Goal: Task Accomplishment & Management: Complete application form

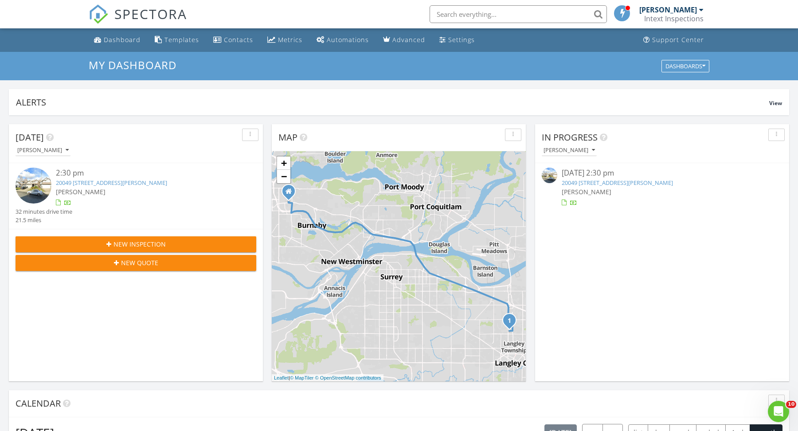
click at [180, 240] on div "New Inspection" at bounding box center [136, 244] width 227 height 9
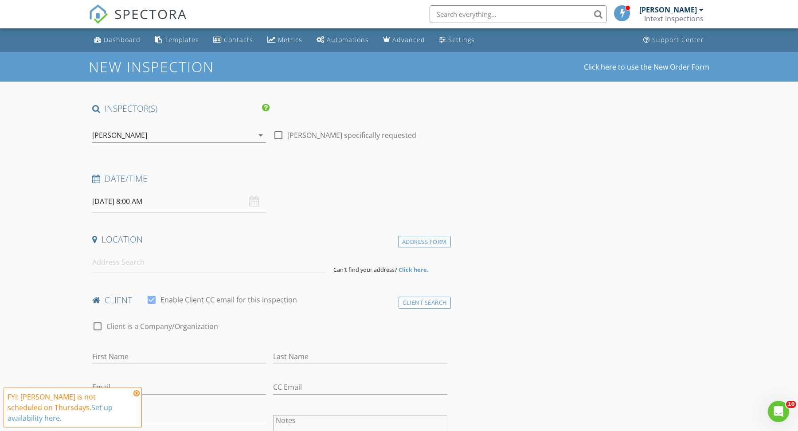
click at [181, 195] on input "08/28/2025 8:00 AM" at bounding box center [179, 202] width 174 height 22
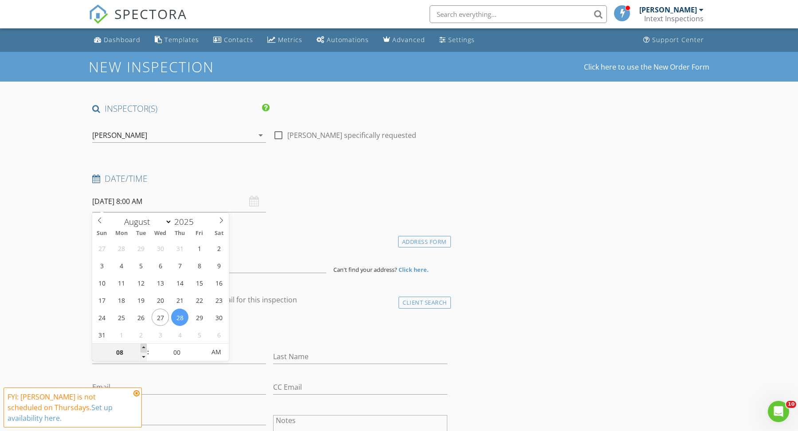
type input "09"
type input "08/28/2025 9:00 AM"
click at [142, 350] on span at bounding box center [144, 348] width 6 height 9
type input "10"
type input "08/28/2025 10:00 AM"
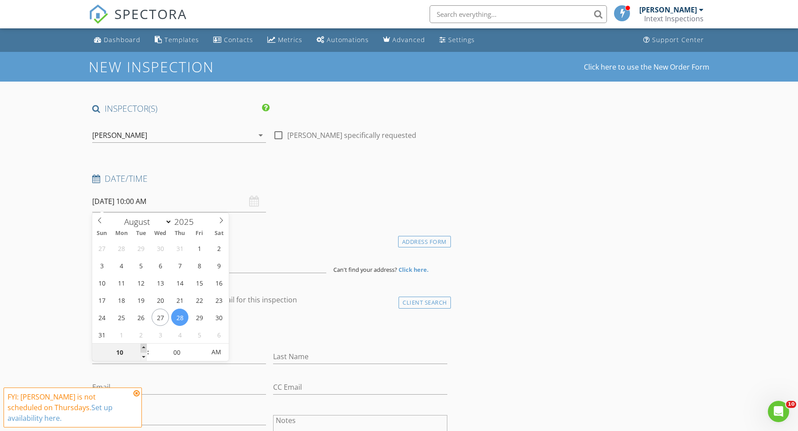
click at [142, 350] on span at bounding box center [144, 348] width 6 height 9
type input "11"
type input "08/28/2025 11:00 AM"
click at [142, 350] on span at bounding box center [144, 348] width 6 height 9
type input "12"
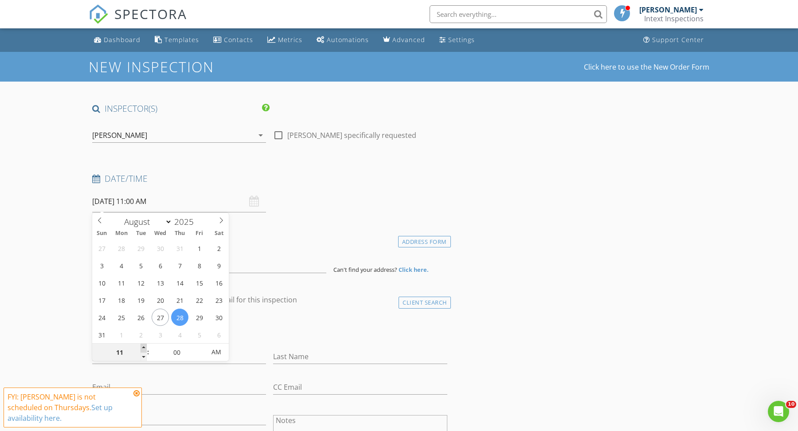
type input "08/28/2025 12:00 PM"
click at [142, 350] on span at bounding box center [144, 348] width 6 height 9
type input "01"
type input "08/28/2025 1:00 PM"
click at [142, 350] on span at bounding box center [144, 348] width 6 height 9
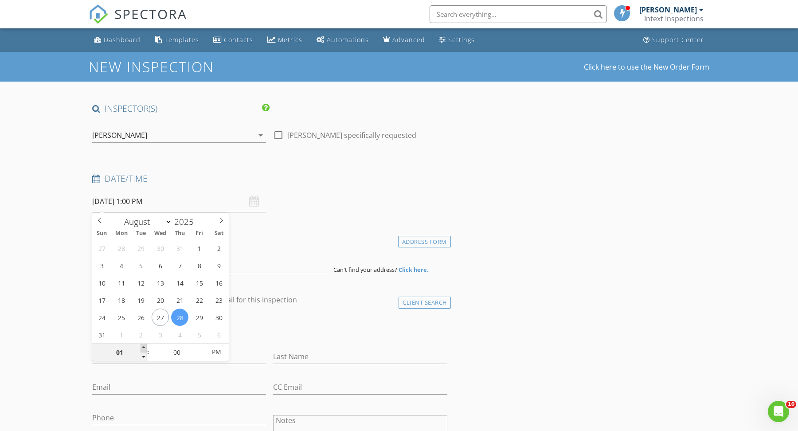
type input "02"
type input "08/28/2025 2:00 PM"
click at [142, 350] on span at bounding box center [144, 348] width 6 height 9
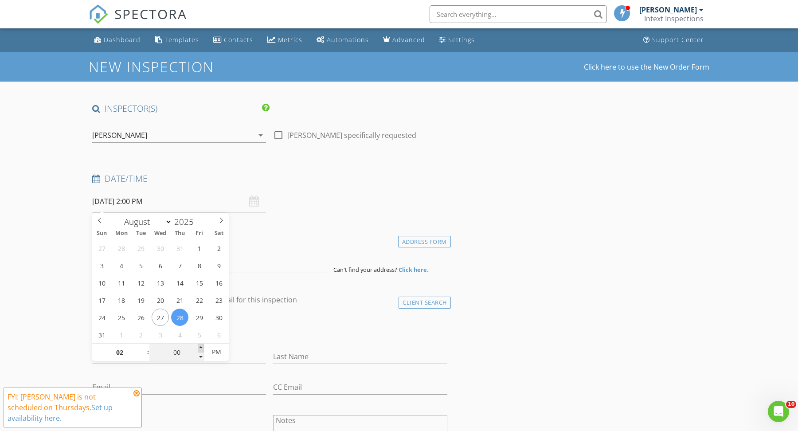
type input "05"
type input "08/28/2025 2:05 PM"
click at [203, 346] on span at bounding box center [201, 348] width 6 height 9
type input "10"
type input "08/28/2025 2:10 PM"
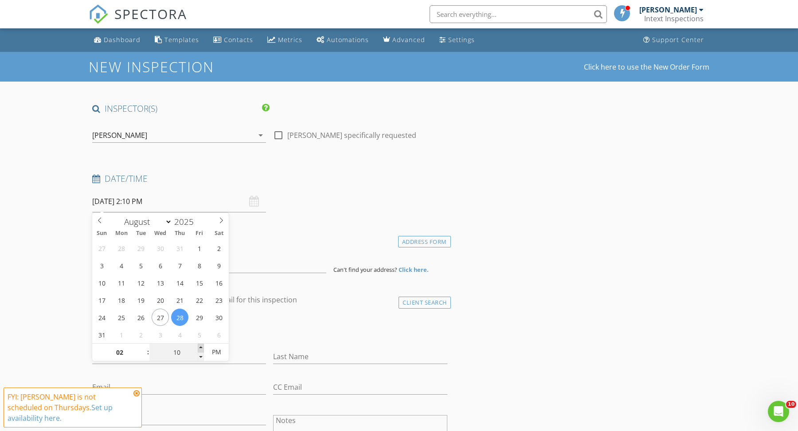
click at [203, 346] on span at bounding box center [201, 348] width 6 height 9
type input "15"
type input "08/28/2025 2:15 PM"
click at [203, 346] on span at bounding box center [201, 348] width 6 height 9
type input "20"
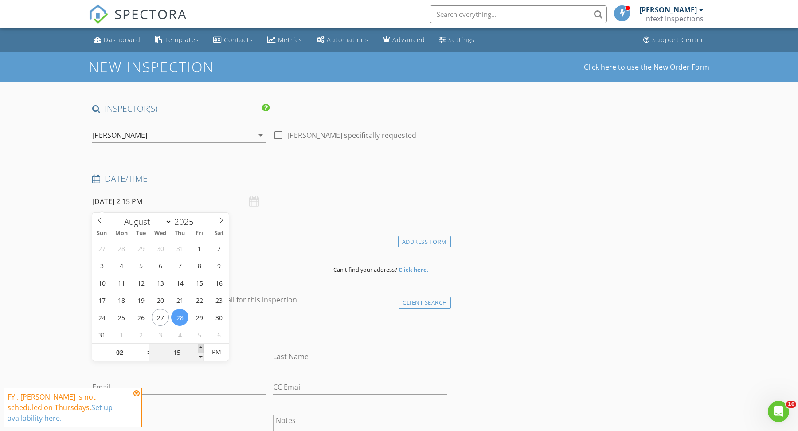
type input "08/28/2025 2:20 PM"
click at [203, 346] on span at bounding box center [201, 348] width 6 height 9
type input "25"
type input "08/28/2025 2:25 PM"
click at [203, 346] on span at bounding box center [201, 348] width 6 height 9
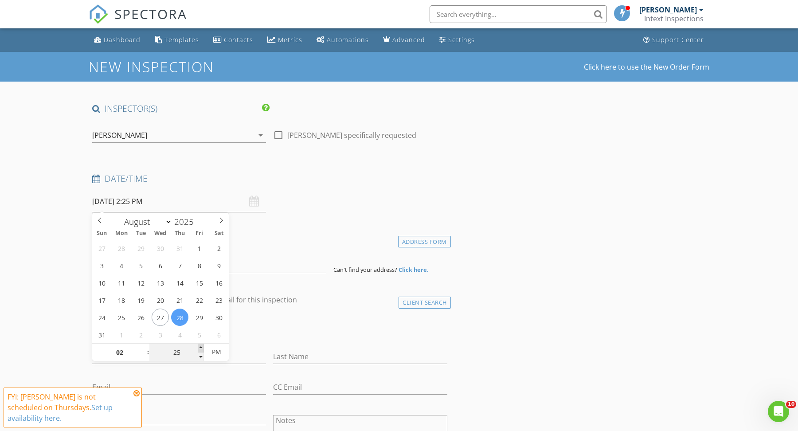
type input "30"
type input "08/28/2025 2:30 PM"
click at [203, 346] on span at bounding box center [201, 348] width 6 height 9
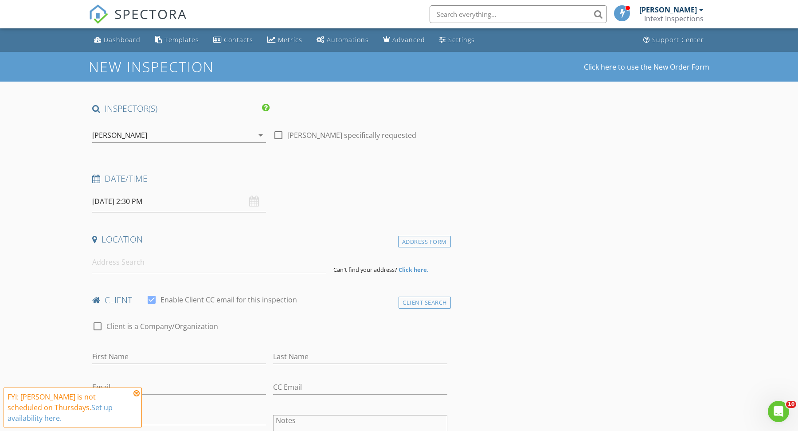
click at [283, 261] on input at bounding box center [209, 262] width 234 height 22
paste input "3447 PRICE STREET"
type input "3447 PRICE STREET"
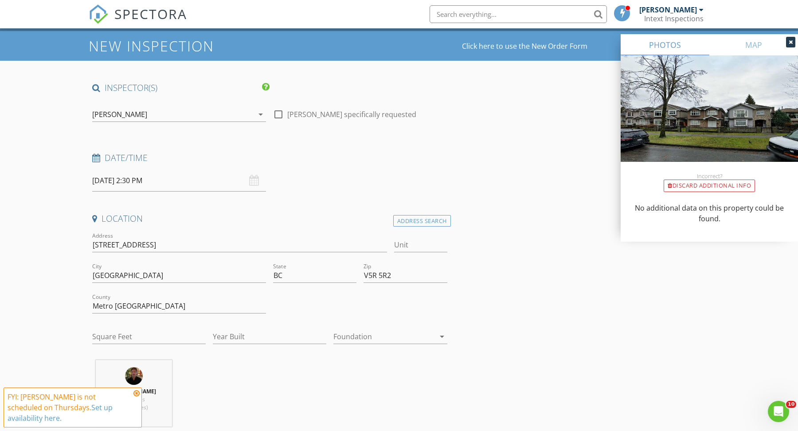
scroll to position [24, 0]
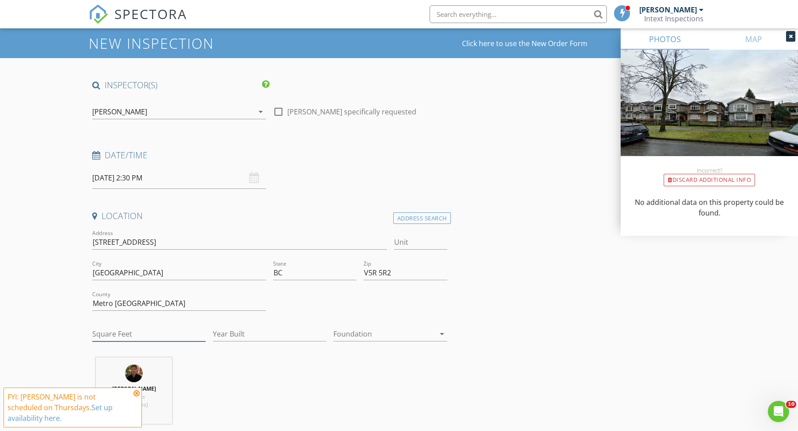
click at [116, 334] on input "Square Feet" at bounding box center [149, 334] width 114 height 15
type input "2332"
click at [221, 332] on input "Year Built" at bounding box center [270, 334] width 114 height 15
type input "2007"
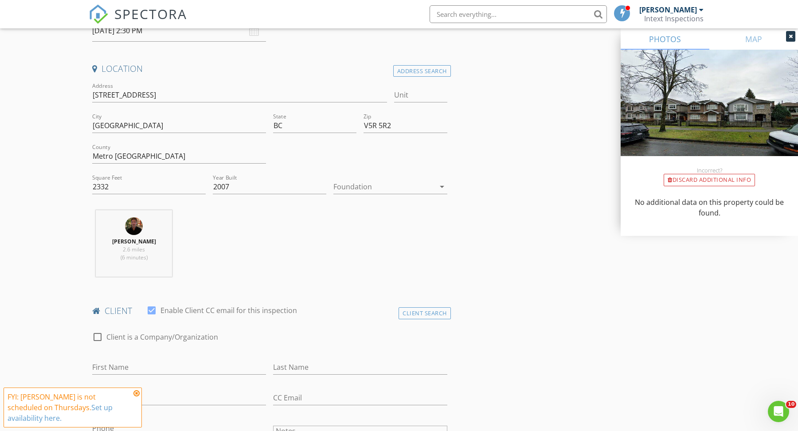
scroll to position [281, 0]
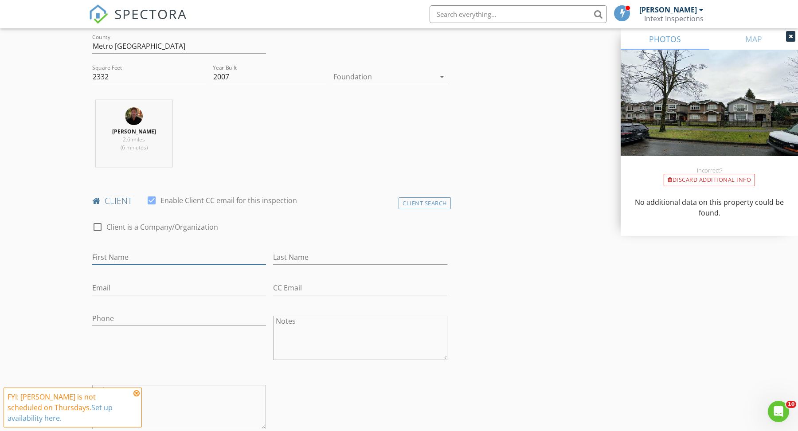
click at [159, 252] on input "First Name" at bounding box center [179, 257] width 174 height 15
type input "Joan"
type input "Fronda"
click at [113, 286] on input "Email" at bounding box center [179, 288] width 174 height 15
type input "dyoanne11@yahoo.com"
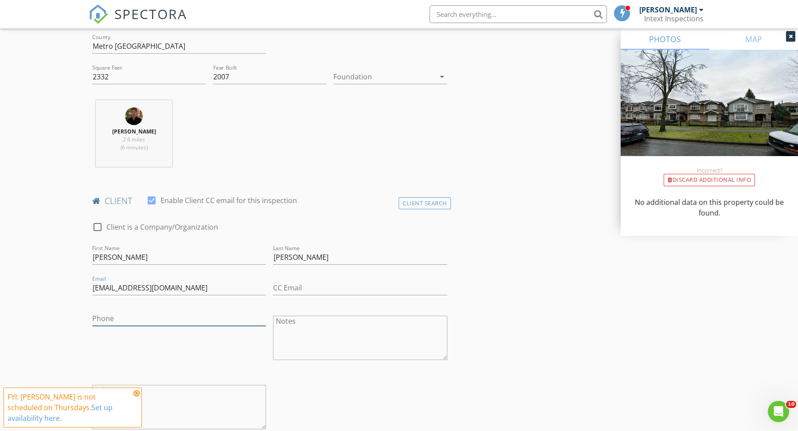
click at [181, 318] on input "Phone" at bounding box center [179, 318] width 174 height 15
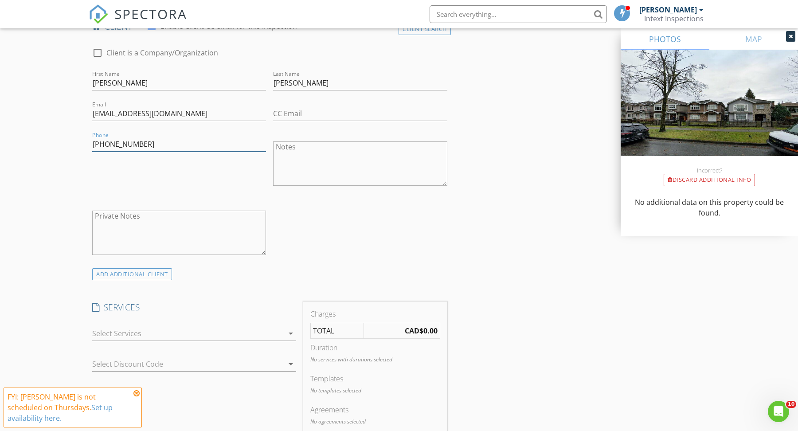
scroll to position [457, 0]
type input "604-780-9692"
click at [295, 329] on icon "arrow_drop_down" at bounding box center [291, 331] width 11 height 11
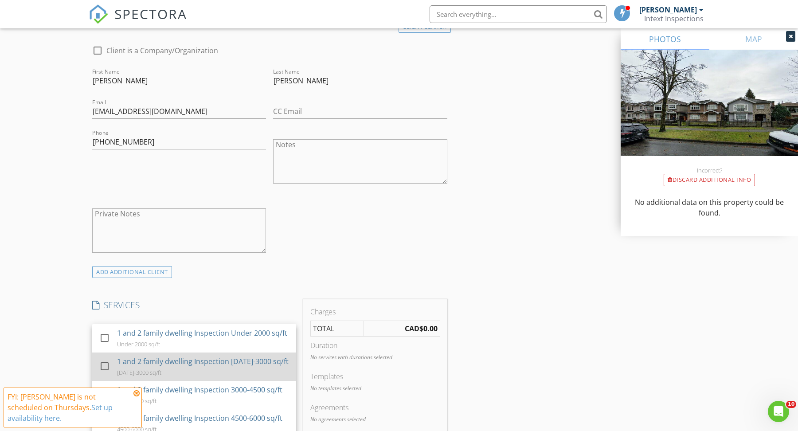
click at [222, 360] on div "1 and 2 family dwelling Inspection [DATE]-3000 sq/ft" at bounding box center [203, 361] width 172 height 11
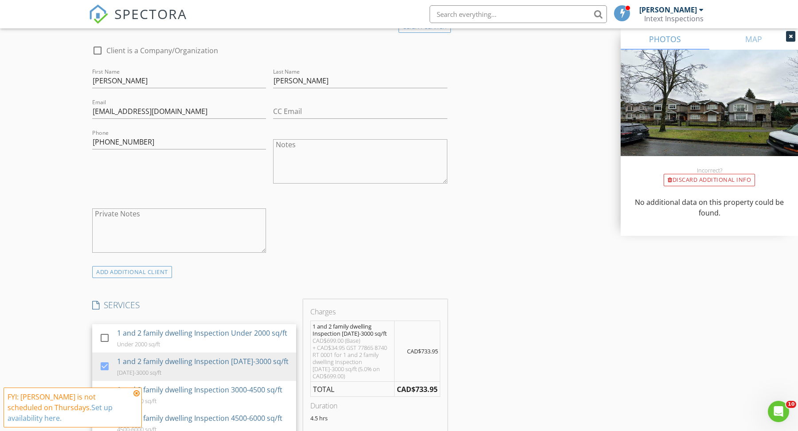
click at [513, 342] on div "INSPECTOR(S) check_box Ryan Walton PRIMARY Ryan Walton arrow_drop_down check_bo…" at bounding box center [399, 397] width 621 height 1503
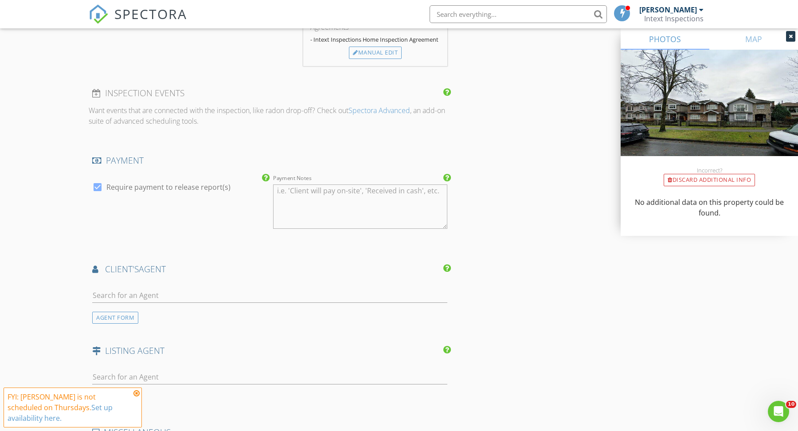
scroll to position [895, 0]
click at [259, 286] on input "text" at bounding box center [269, 293] width 355 height 15
click at [111, 310] on div "AGENT FORM" at bounding box center [115, 316] width 46 height 12
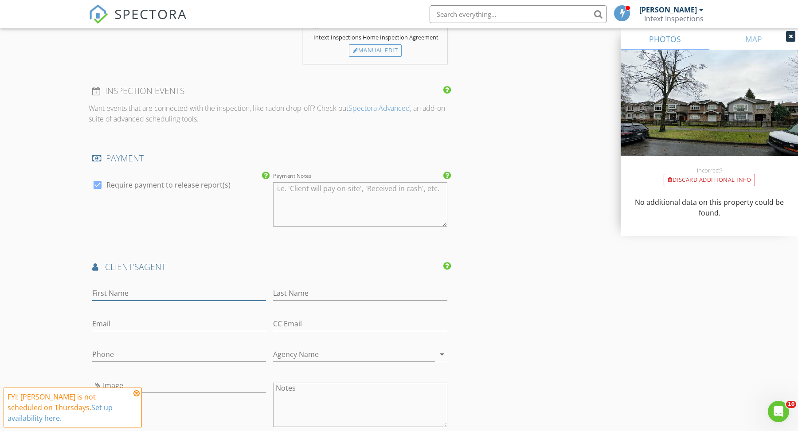
click at [124, 286] on input "First Name" at bounding box center [179, 293] width 174 height 15
type input "Aiden"
type input "Camfield"
click at [128, 317] on input "Email" at bounding box center [179, 324] width 174 height 15
click at [187, 317] on input "acamfield@macrealty.com" at bounding box center [179, 324] width 174 height 15
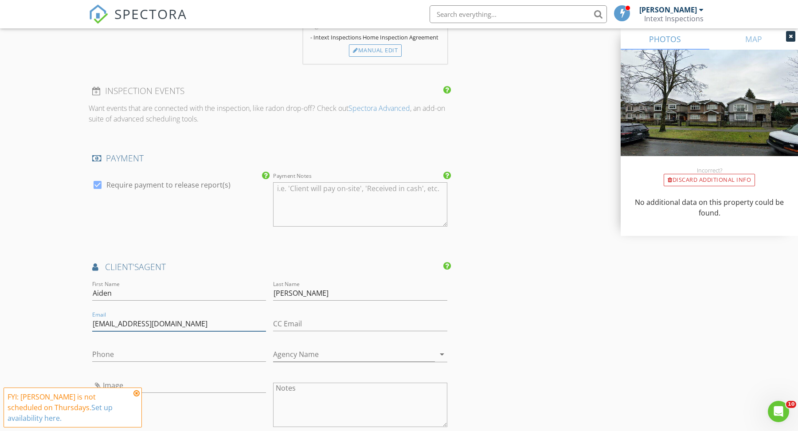
click at [187, 317] on input "acamfield@macrealty.com" at bounding box center [179, 324] width 174 height 15
type input "acamfield@macrealty.com"
click at [132, 347] on input "Phone" at bounding box center [179, 354] width 174 height 15
paste input "778-988-6107"
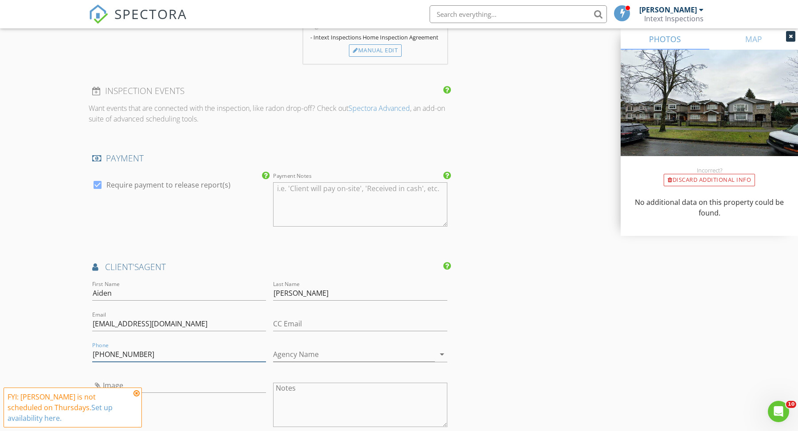
type input "778-988-6107"
click at [434, 347] on input "Agency Name" at bounding box center [353, 354] width 161 height 15
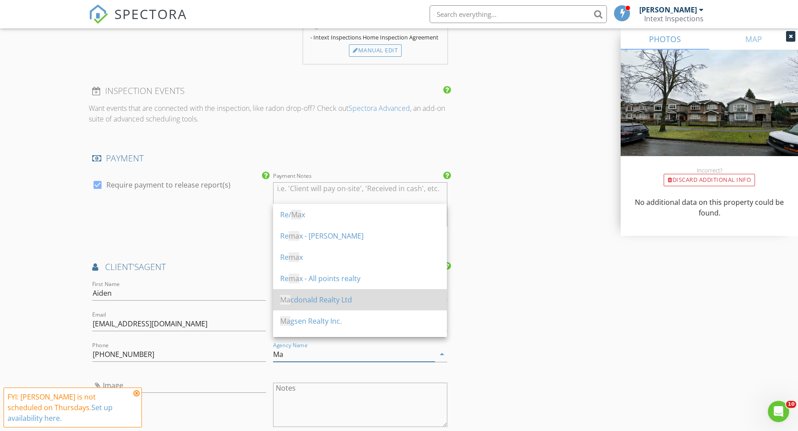
click at [390, 300] on div "Ma cdonald Realty Ltd" at bounding box center [360, 300] width 160 height 11
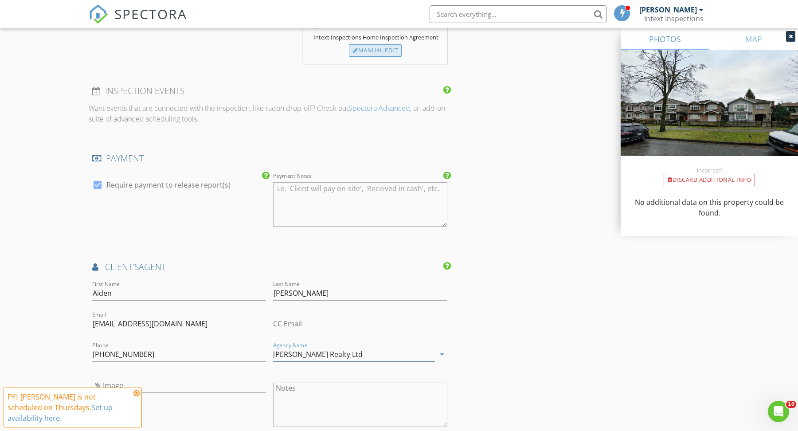
type input "Macdonald Realty Ltd"
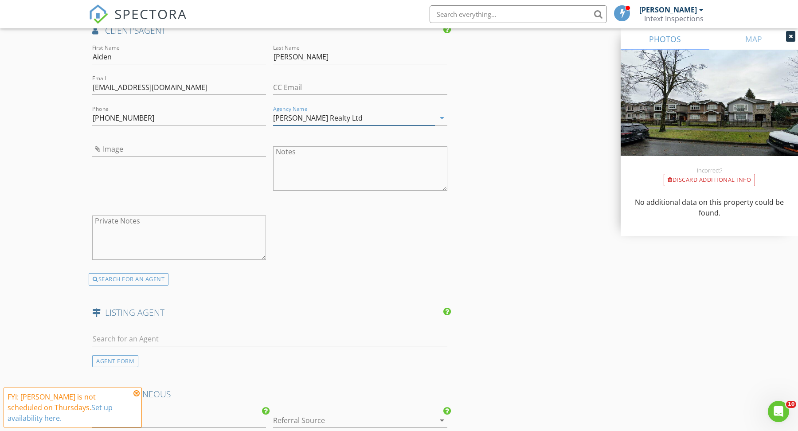
scroll to position [1142, 0]
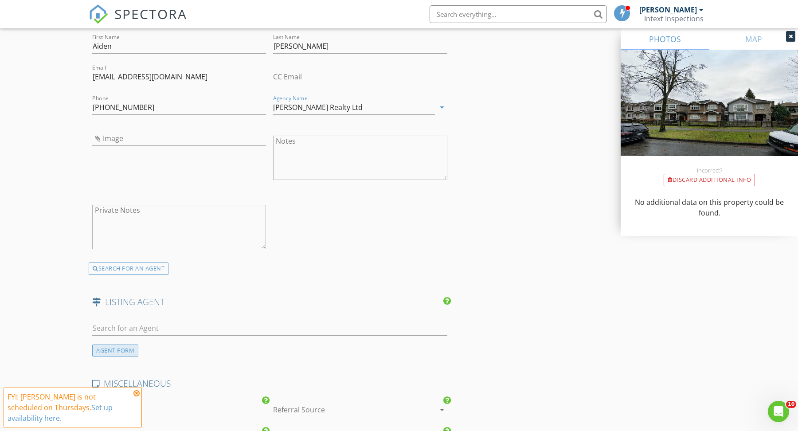
click at [128, 345] on div "AGENT FORM" at bounding box center [115, 351] width 46 height 12
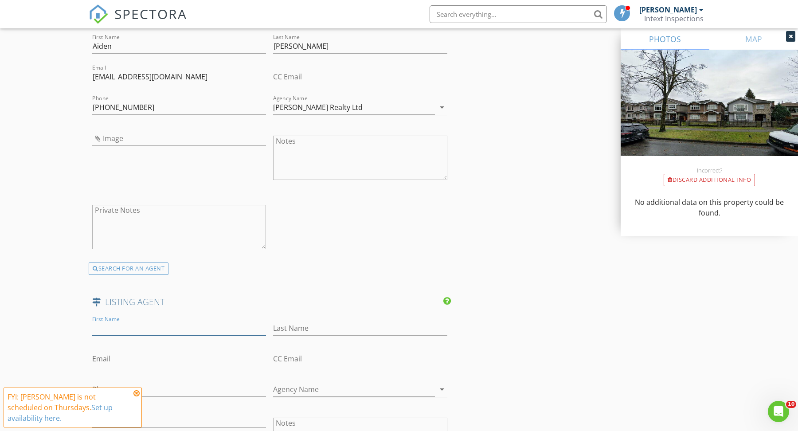
click at [133, 321] on input "First Name" at bounding box center [179, 328] width 174 height 15
paste input "Maurice Yu"
drag, startPoint x: 132, startPoint y: 314, endPoint x: 122, endPoint y: 317, distance: 10.4
click at [122, 321] on input "Maurice Yu" at bounding box center [179, 328] width 174 height 15
type input "Maurice"
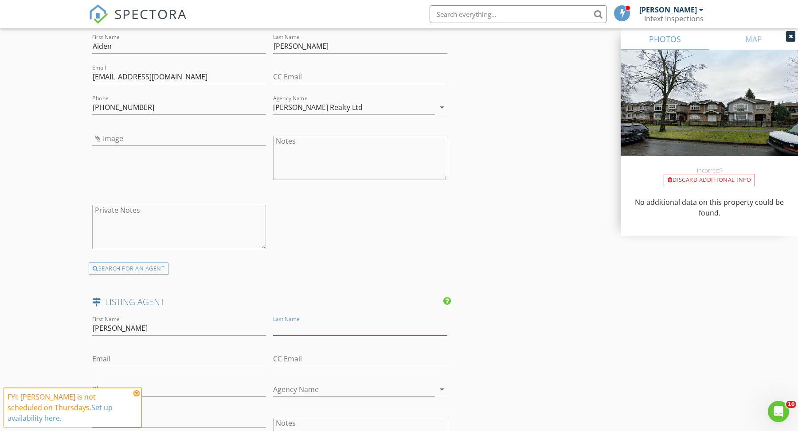
paste input "Yu"
type input "Yu"
click at [111, 382] on input "Phone" at bounding box center [179, 389] width 174 height 15
paste input "778-883-4833"
type input "778-883-4833"
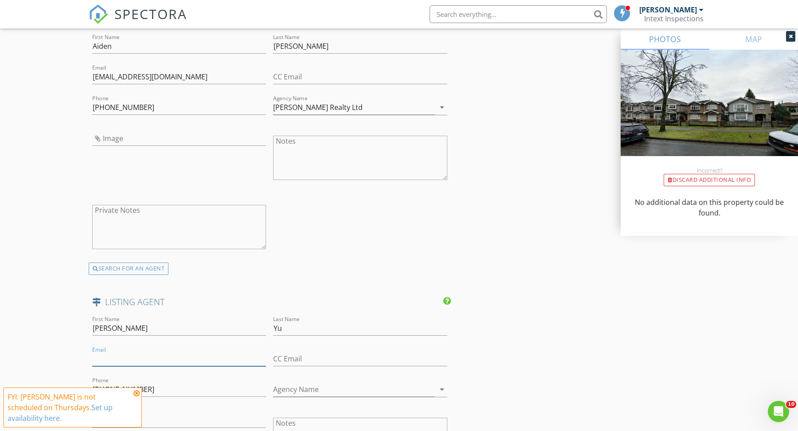
click at [118, 352] on input "Email" at bounding box center [179, 359] width 174 height 15
click at [271, 378] on div "Agency Name arrow_drop_down" at bounding box center [360, 390] width 181 height 31
click at [279, 385] on input "Agency Name" at bounding box center [353, 392] width 161 height 15
paste input "Magsen Realty Inc."
type input "Magsen Realty Inc."
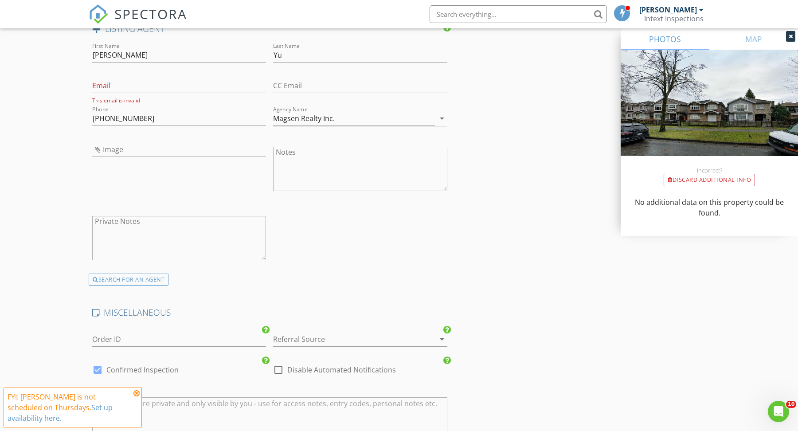
scroll to position [1416, 0]
click at [439, 334] on icon "arrow_drop_down" at bounding box center [442, 339] width 11 height 11
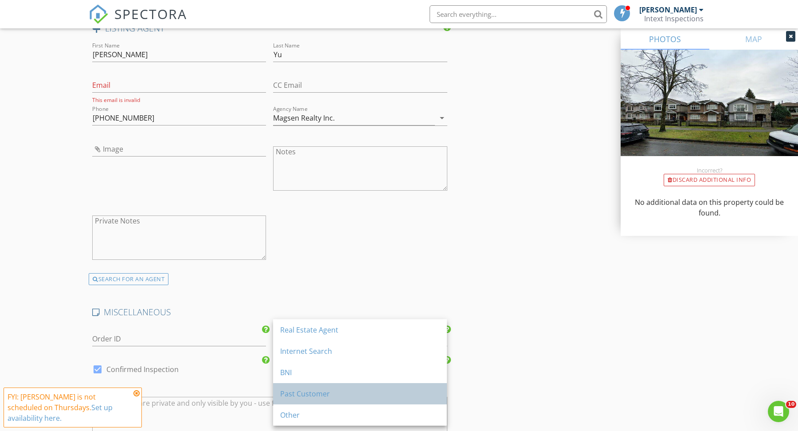
click at [348, 397] on div "Past Customer" at bounding box center [360, 394] width 160 height 11
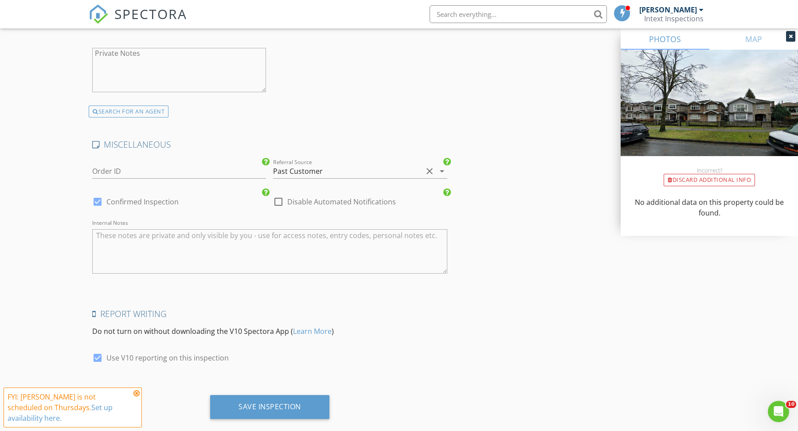
scroll to position [1586, 0]
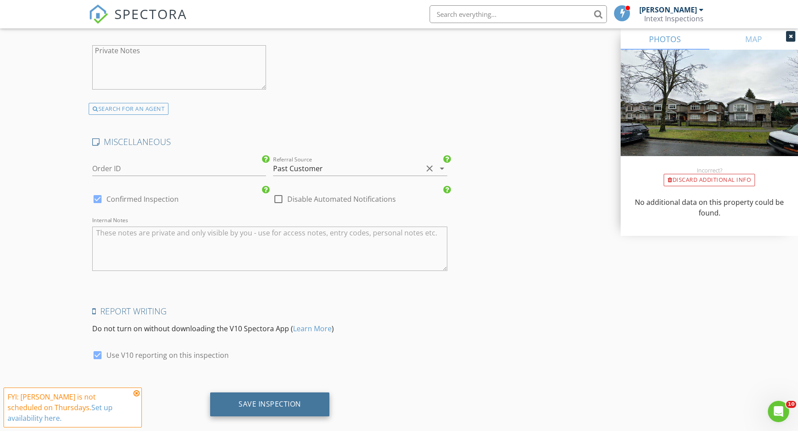
click at [266, 400] on div "Save Inspection" at bounding box center [270, 404] width 63 height 9
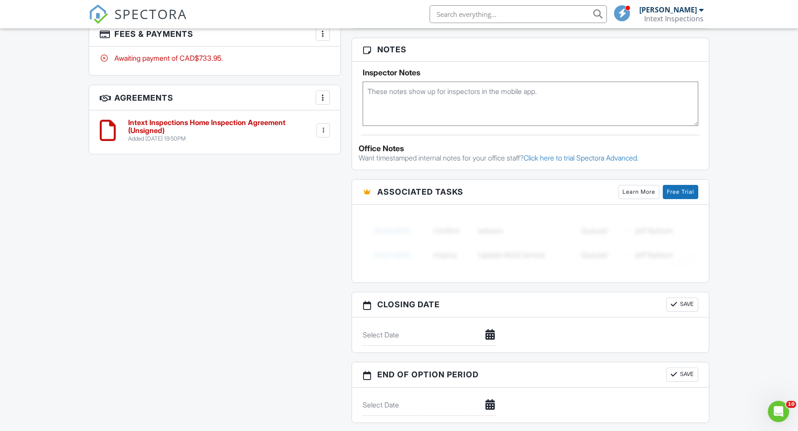
scroll to position [836, 0]
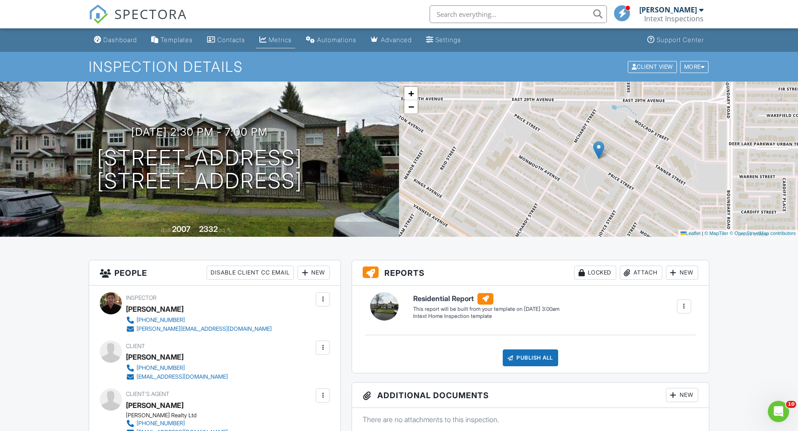
click at [274, 45] on link "Metrics" at bounding box center [275, 40] width 39 height 16
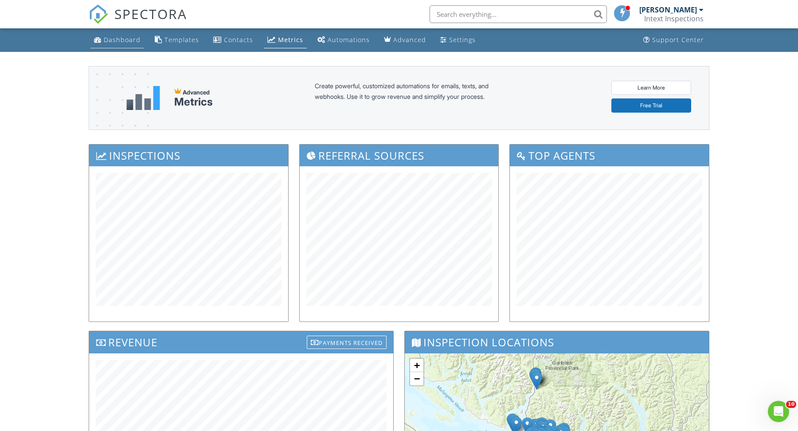
click at [136, 38] on div "Dashboard" at bounding box center [122, 39] width 37 height 8
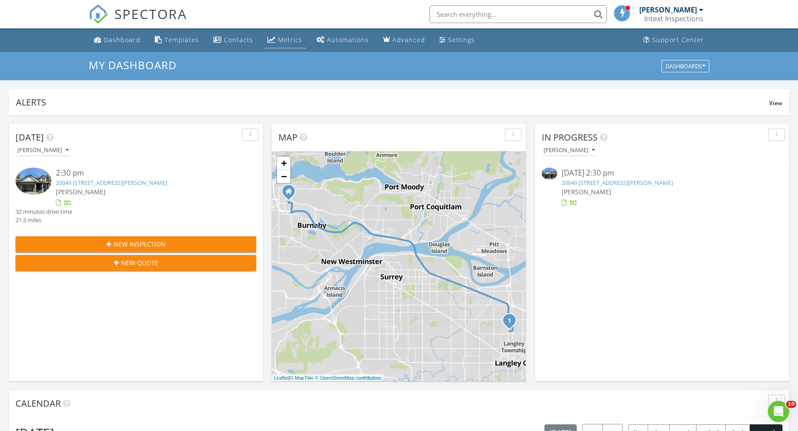
click at [283, 44] on link "Metrics" at bounding box center [285, 40] width 42 height 16
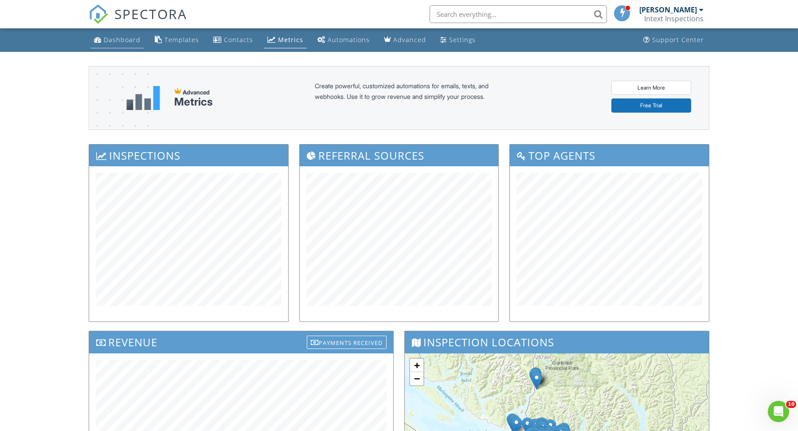
click at [120, 39] on div "Dashboard" at bounding box center [122, 39] width 37 height 8
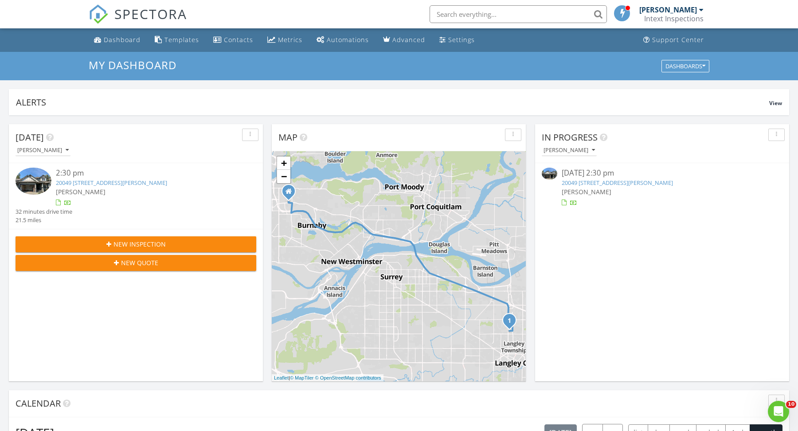
click at [621, 177] on div "[DATE] 2:30 pm" at bounding box center [662, 173] width 201 height 11
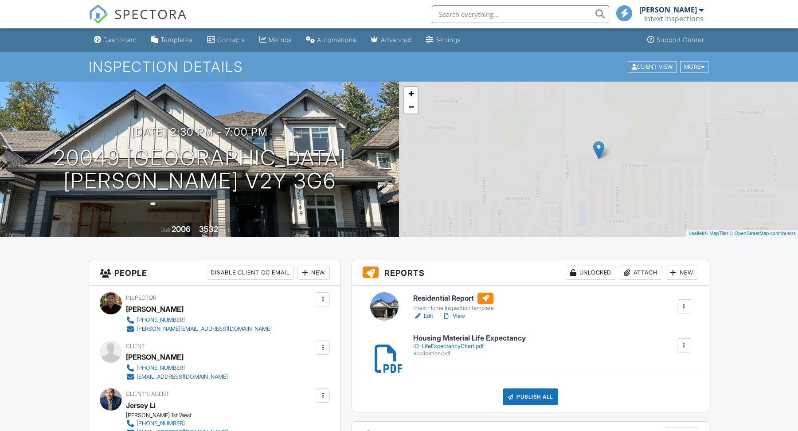
click at [445, 301] on h6 "Residential Report" at bounding box center [453, 299] width 81 height 12
